Goal: Browse casually: Explore the website without a specific task or goal

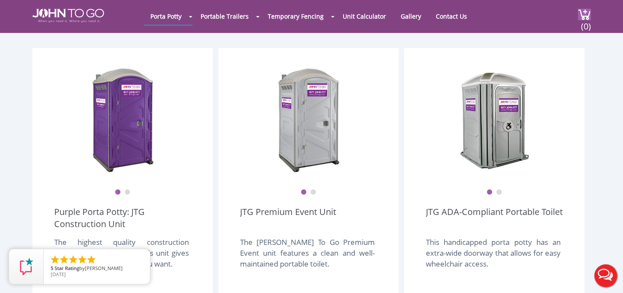
scroll to position [237, 0]
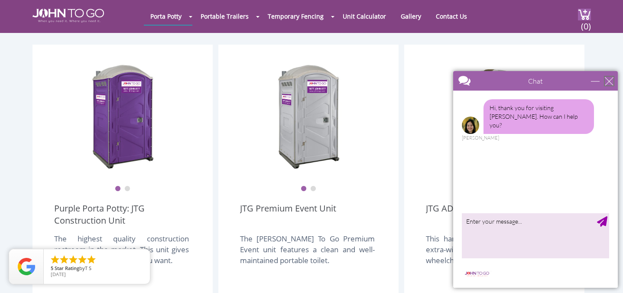
click at [611, 80] on div "close" at bounding box center [609, 81] width 9 height 9
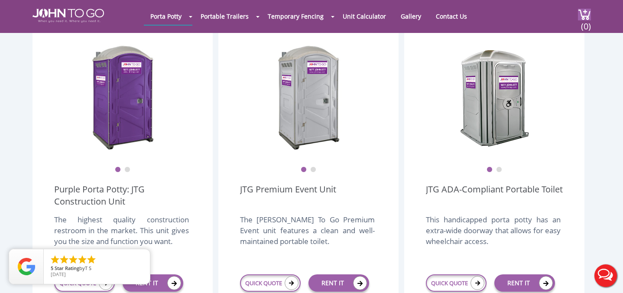
scroll to position [254, 0]
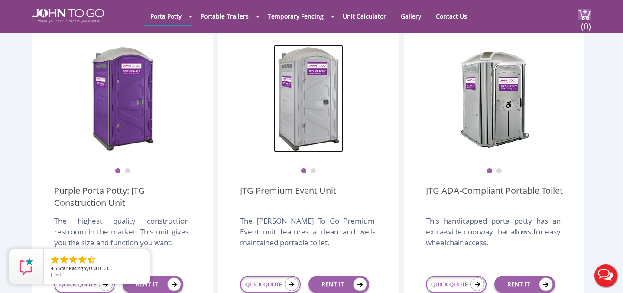
click at [310, 91] on img at bounding box center [308, 98] width 69 height 108
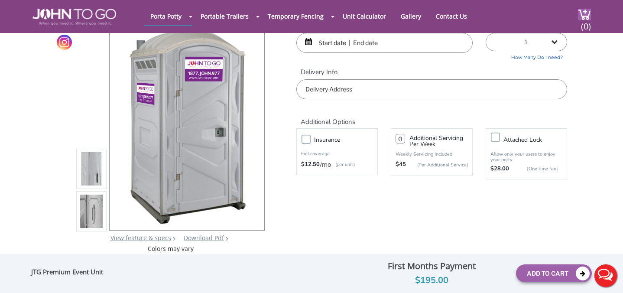
scroll to position [36, 0]
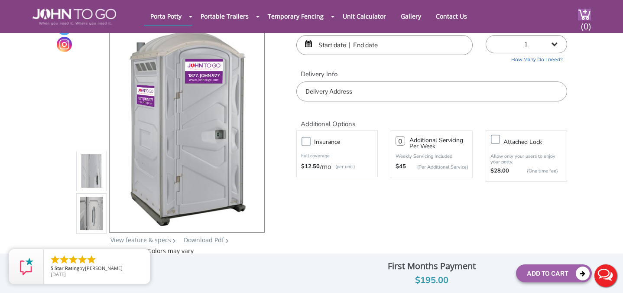
click at [90, 211] on img at bounding box center [91, 216] width 23 height 204
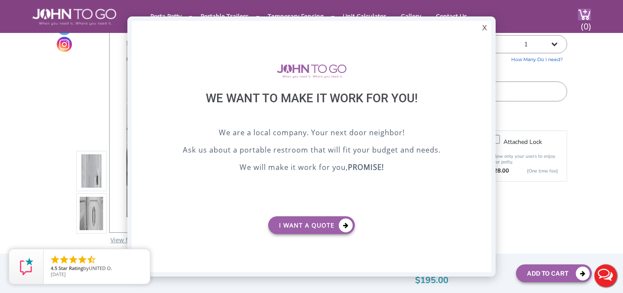
scroll to position [0, 0]
click at [484, 25] on div "X" at bounding box center [484, 28] width 13 height 15
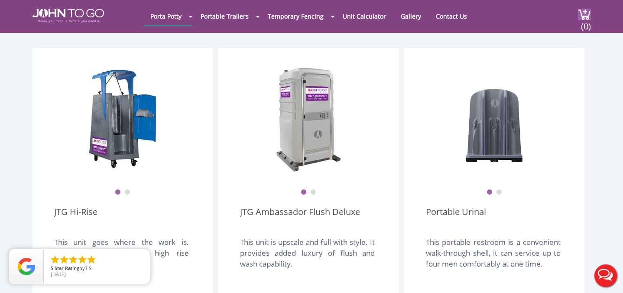
scroll to position [616, 0]
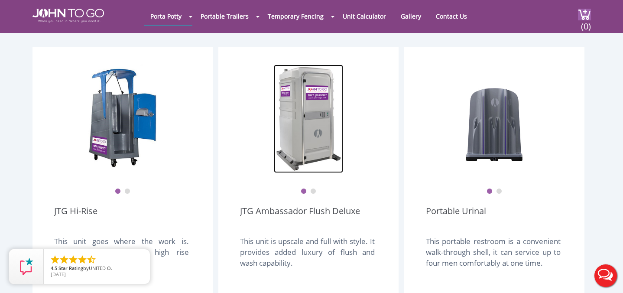
click at [313, 107] on img at bounding box center [308, 119] width 69 height 108
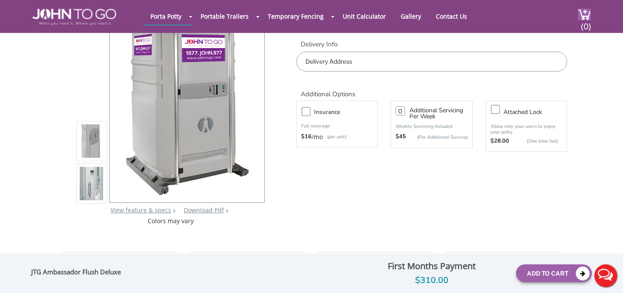
scroll to position [65, 0]
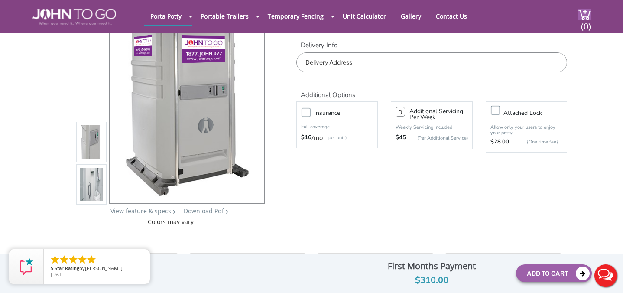
click at [88, 186] on img at bounding box center [91, 187] width 23 height 204
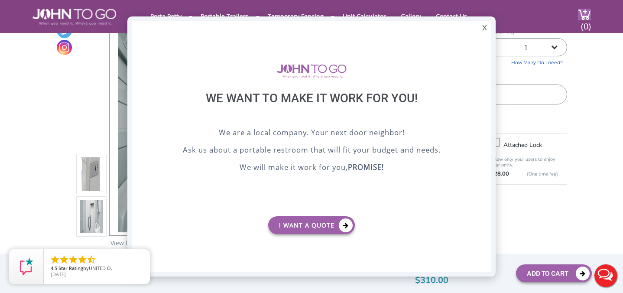
scroll to position [0, 0]
click at [485, 27] on div "X" at bounding box center [484, 28] width 13 height 15
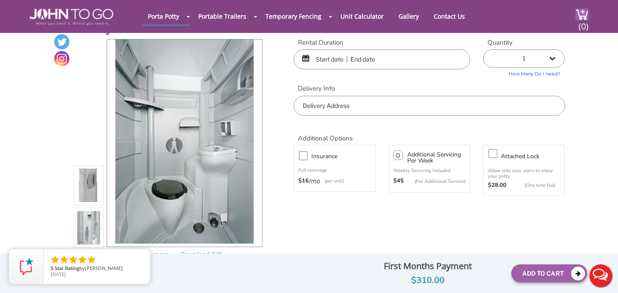
scroll to position [21, 0]
click at [88, 189] on img at bounding box center [88, 188] width 23 height 204
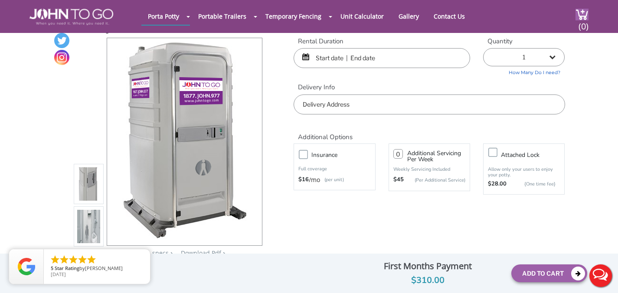
scroll to position [21, 0]
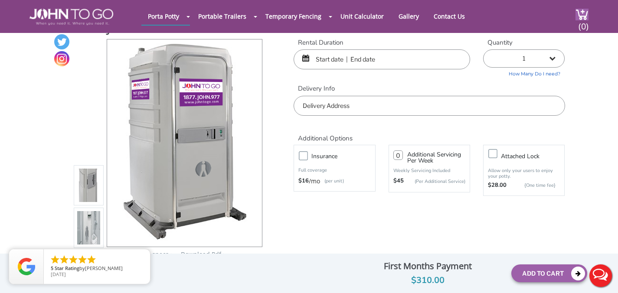
click at [91, 224] on img at bounding box center [88, 230] width 23 height 204
